Goal: Transaction & Acquisition: Purchase product/service

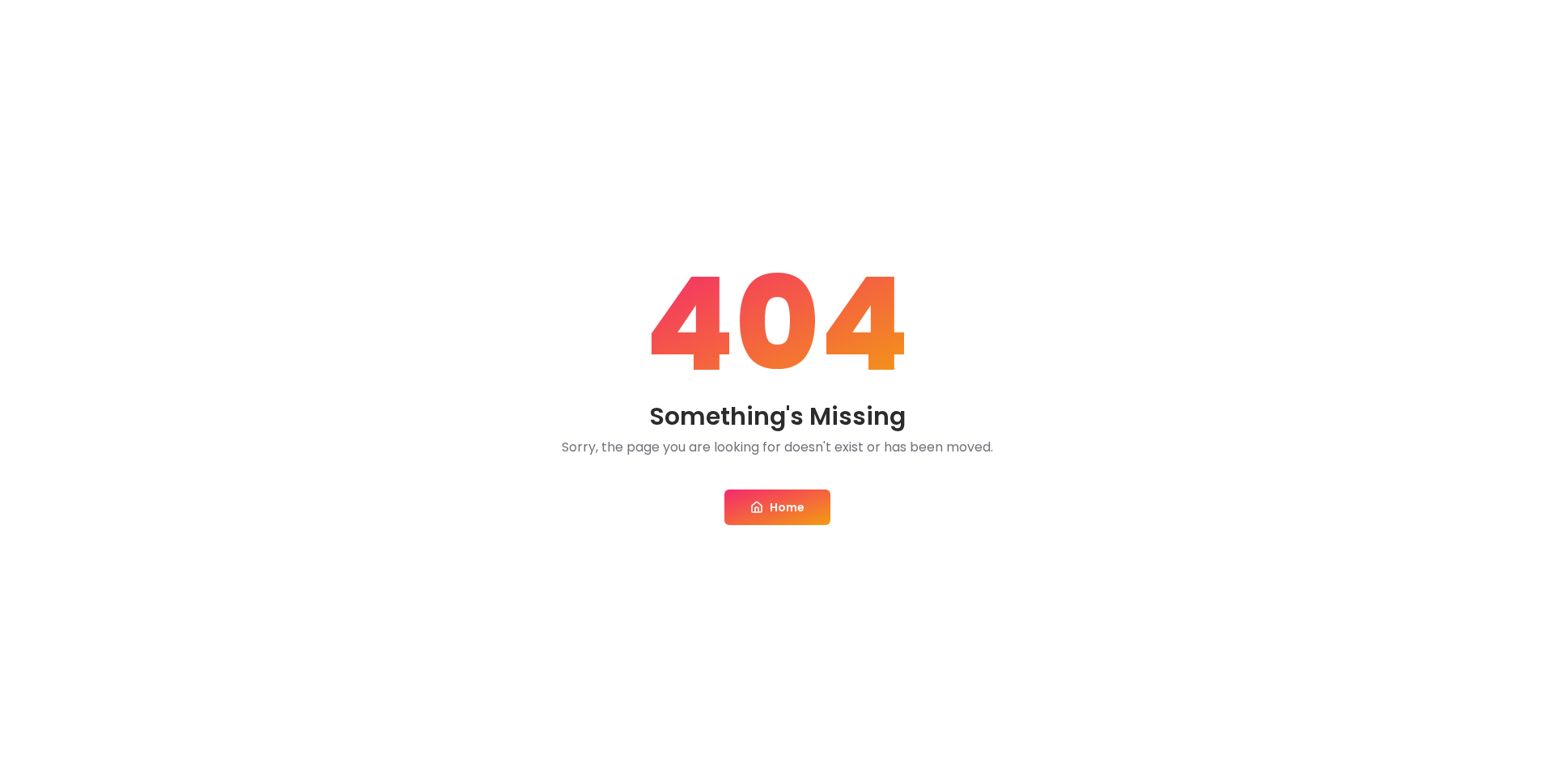
click at [754, 501] on icon at bounding box center [757, 507] width 13 height 13
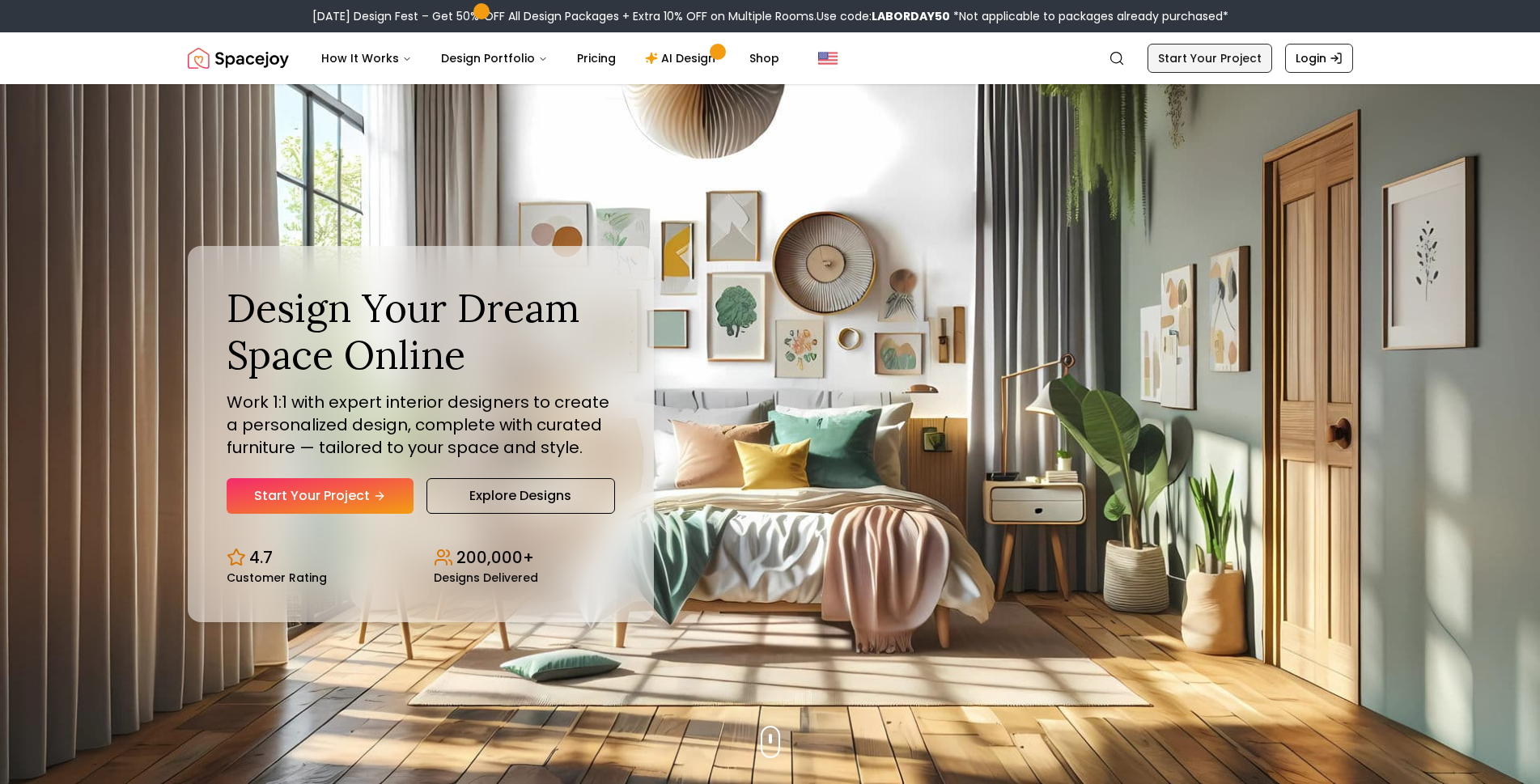
click at [1228, 67] on link "Start Your Project" at bounding box center [1210, 58] width 125 height 29
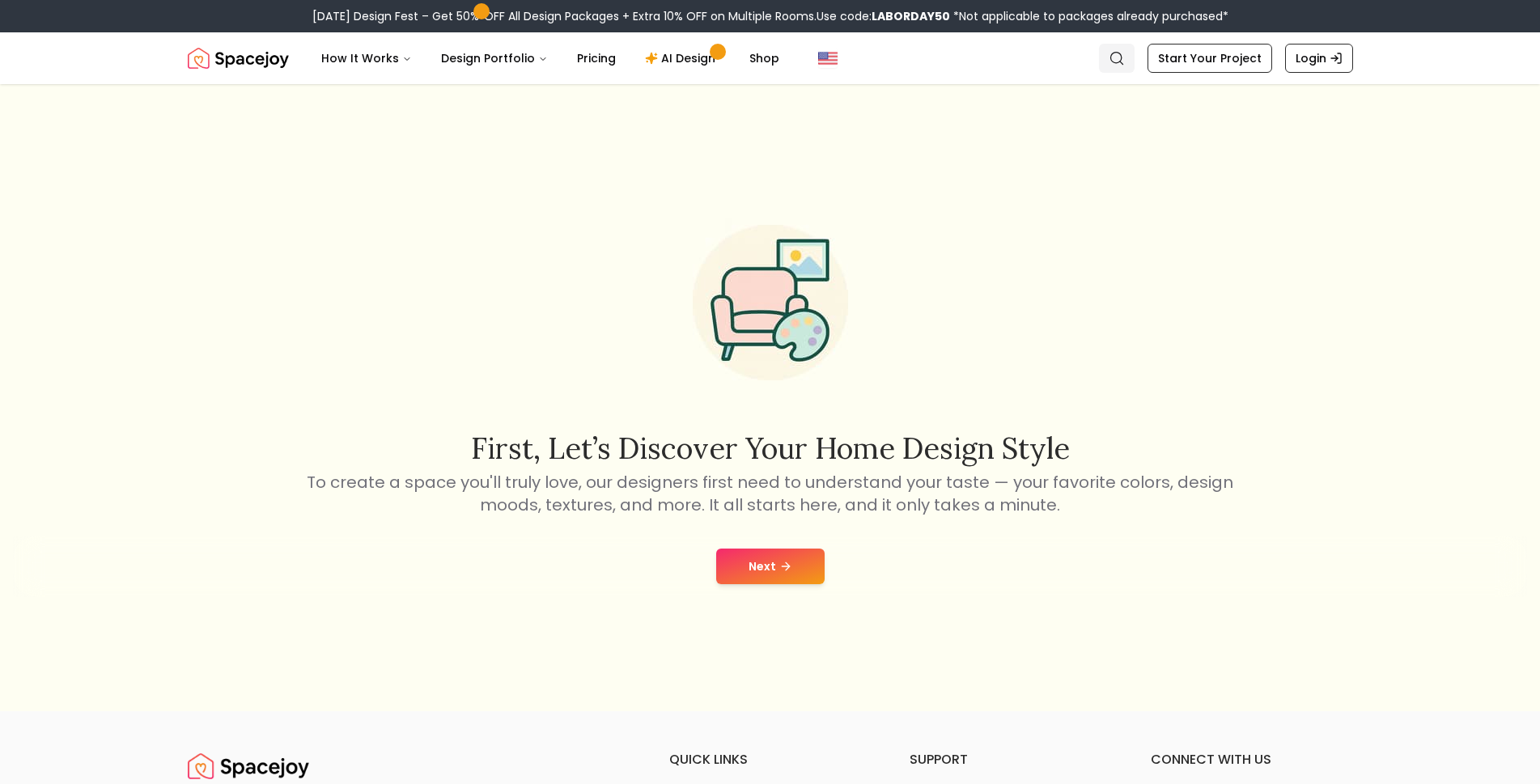
click at [1116, 62] on icon "Global" at bounding box center [1117, 58] width 16 height 16
